Goal: Information Seeking & Learning: Learn about a topic

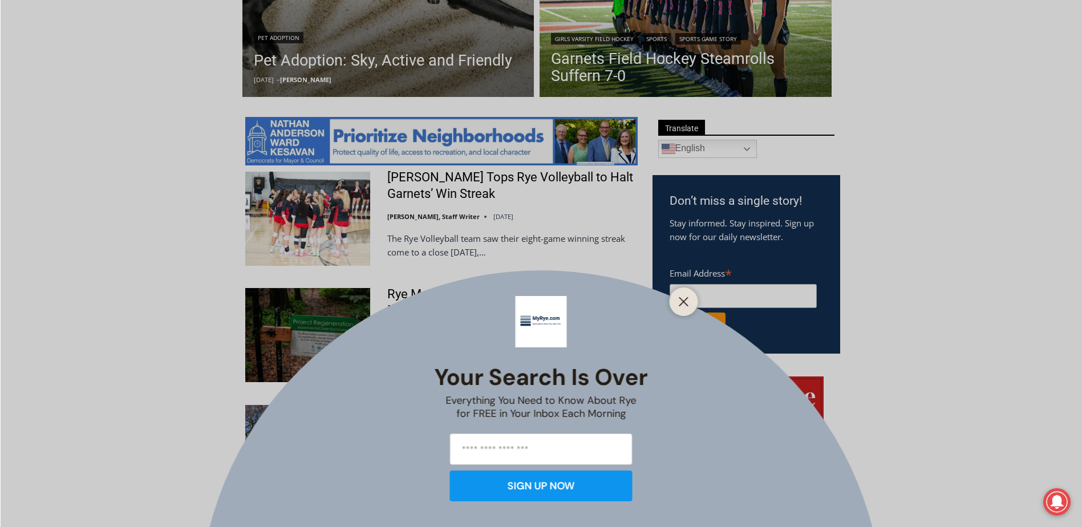
scroll to position [627, 0]
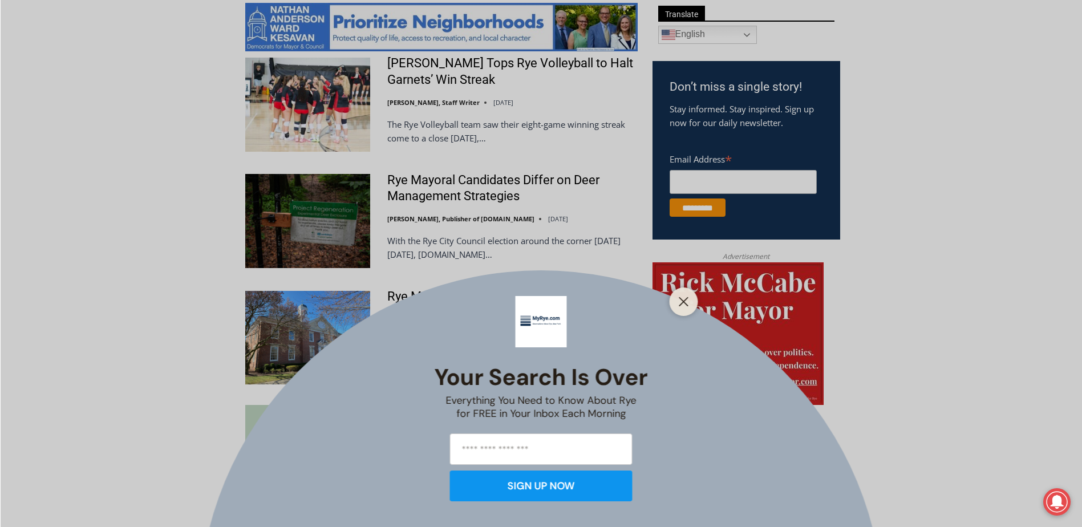
click at [679, 302] on icon "Close" at bounding box center [684, 302] width 10 height 10
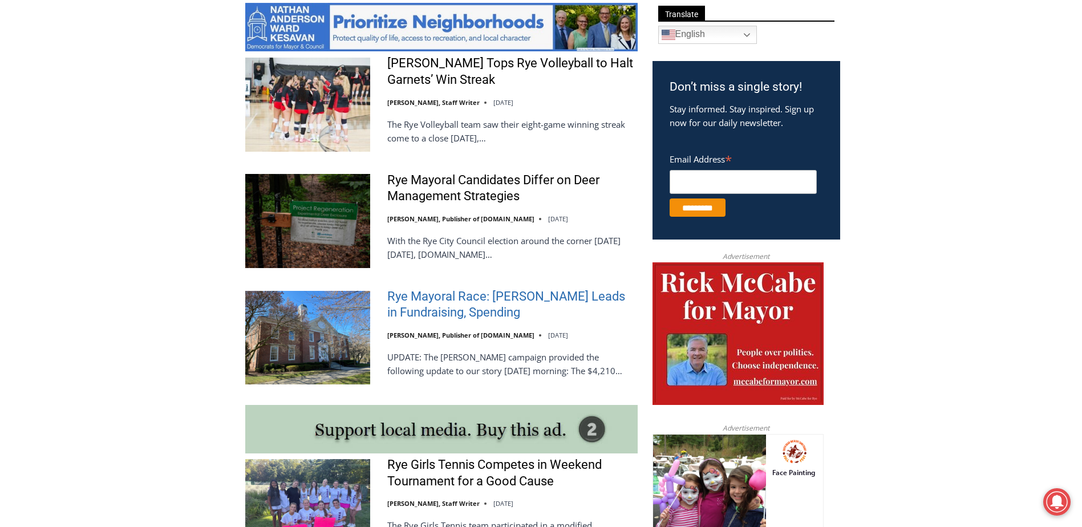
click at [482, 317] on link "Rye Mayoral Race: [PERSON_NAME] Leads in Fundraising, Spending" at bounding box center [512, 305] width 250 height 33
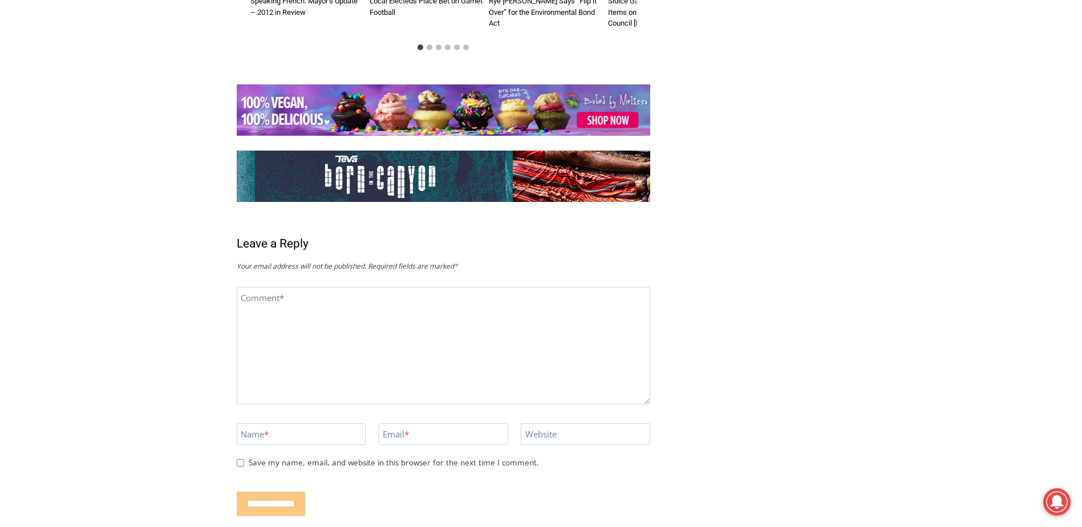
scroll to position [3800, 0]
